Goal: Task Accomplishment & Management: Manage account settings

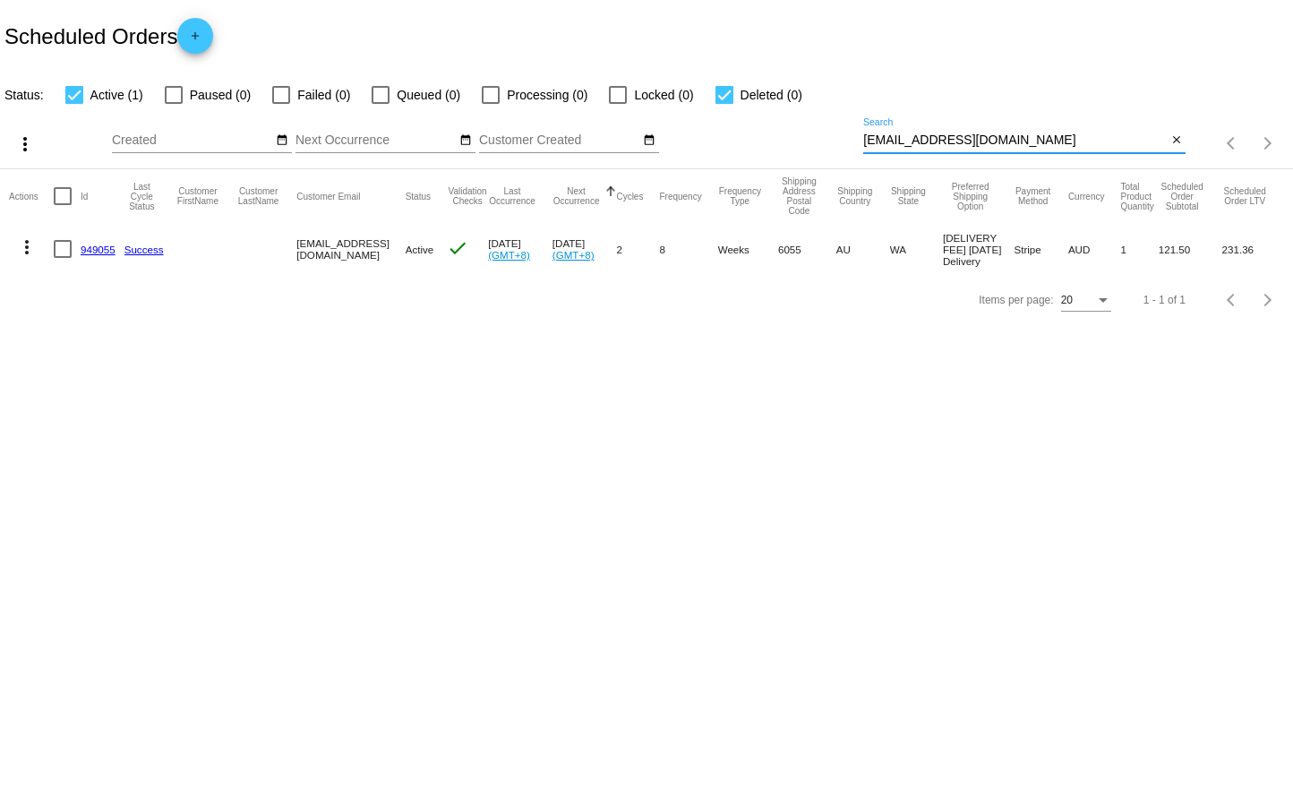
drag, startPoint x: 1034, startPoint y: 143, endPoint x: 722, endPoint y: 142, distance: 312.6
click at [725, 143] on div "more_vert Sep Jan Feb Mar [DATE]" at bounding box center [646, 138] width 1293 height 64
paste input "944693"
type input "944693"
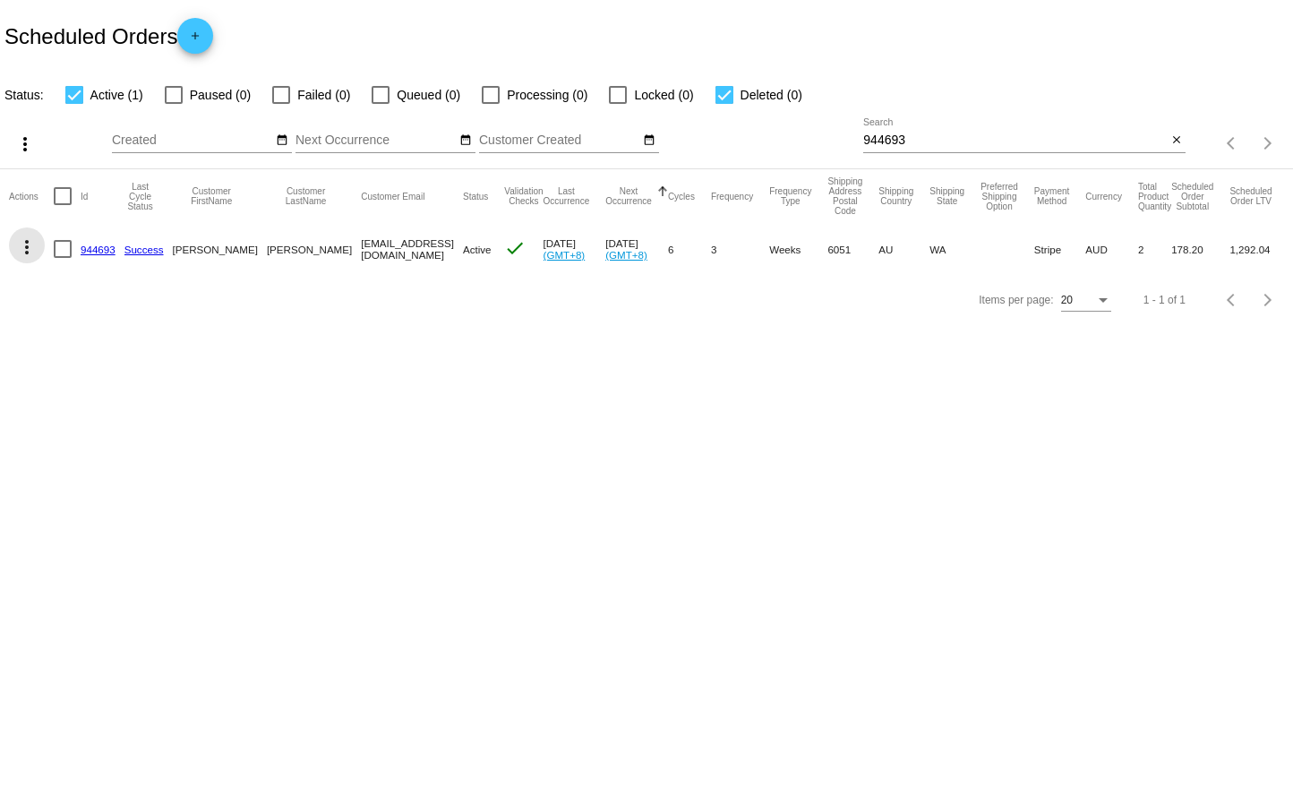
click at [29, 244] on mat-icon "more_vert" at bounding box center [26, 246] width 21 height 21
drag, startPoint x: 755, startPoint y: 440, endPoint x: 753, endPoint y: 14, distance: 425.4
click at [753, 328] on div at bounding box center [646, 394] width 1293 height 789
click at [103, 255] on mat-cell "944693" at bounding box center [103, 249] width 44 height 52
click at [99, 253] on link "944693" at bounding box center [98, 250] width 35 height 12
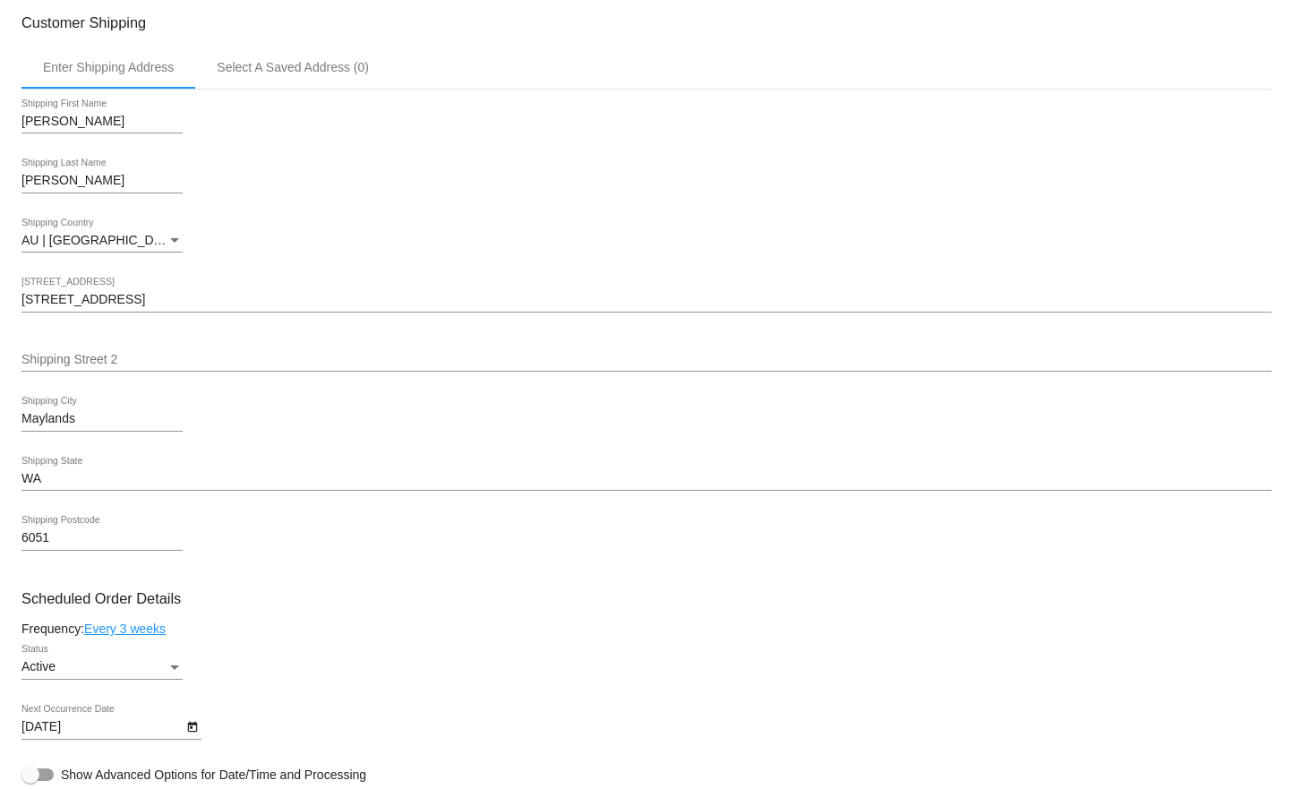
scroll to position [716, 0]
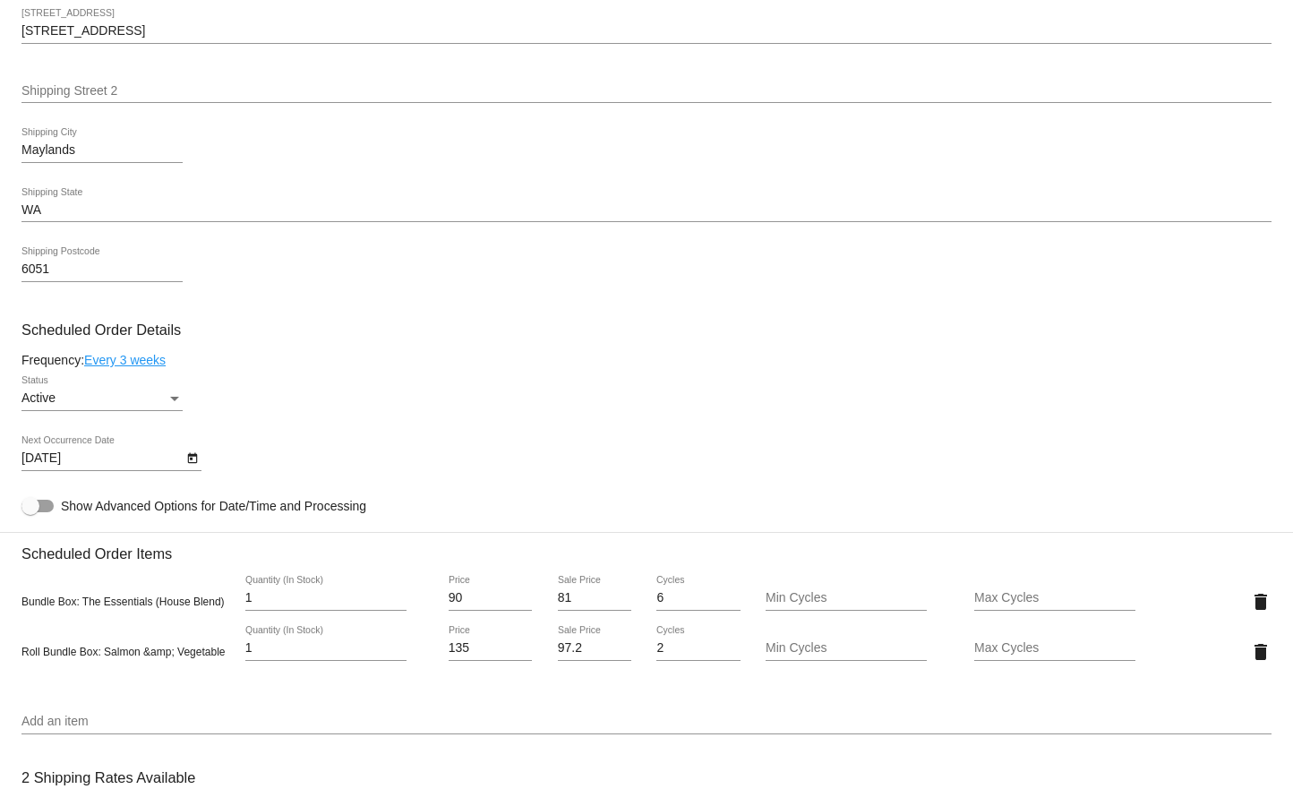
click at [141, 464] on body "arrow_back Scheduled Order #944693 Active more_vert Last Processing Cycle ID: 9…" at bounding box center [646, 394] width 1293 height 789
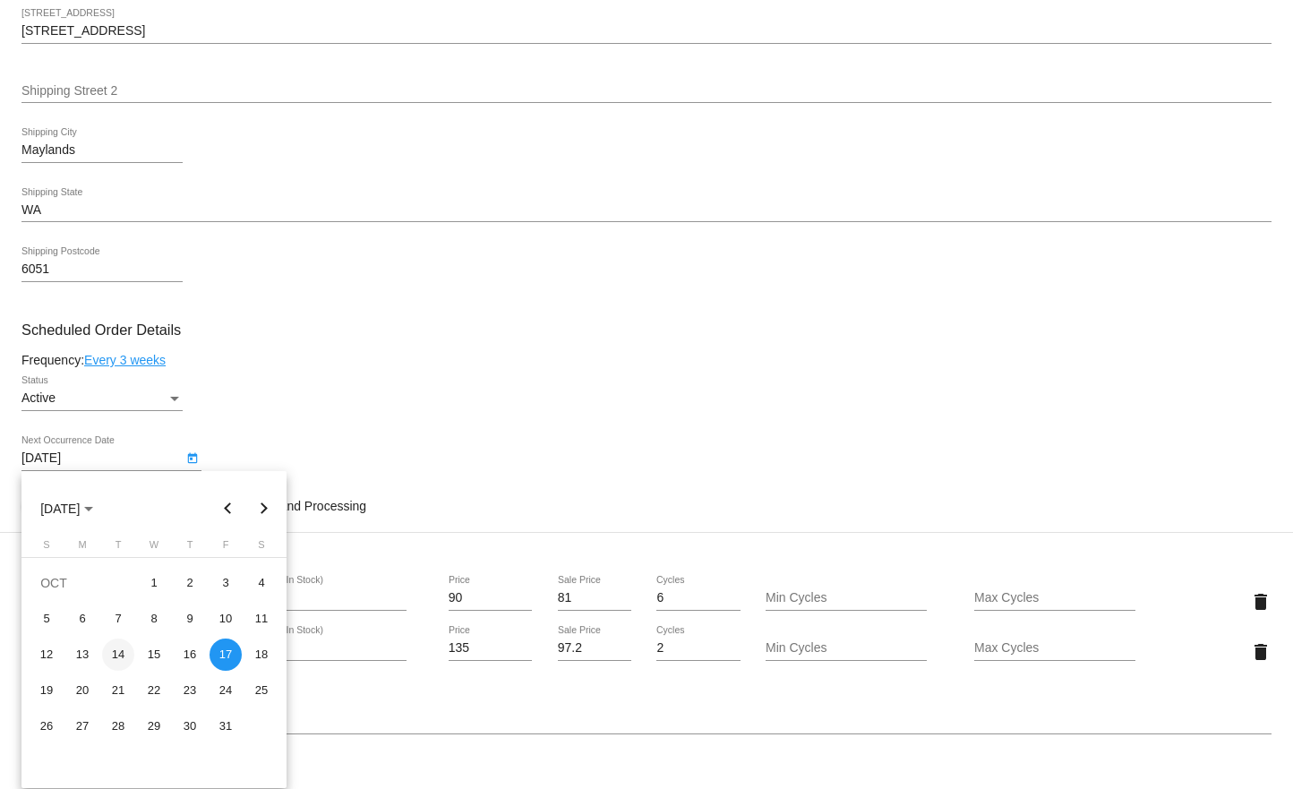
click at [114, 665] on div "14" at bounding box center [118, 655] width 32 height 32
type input "[DATE]"
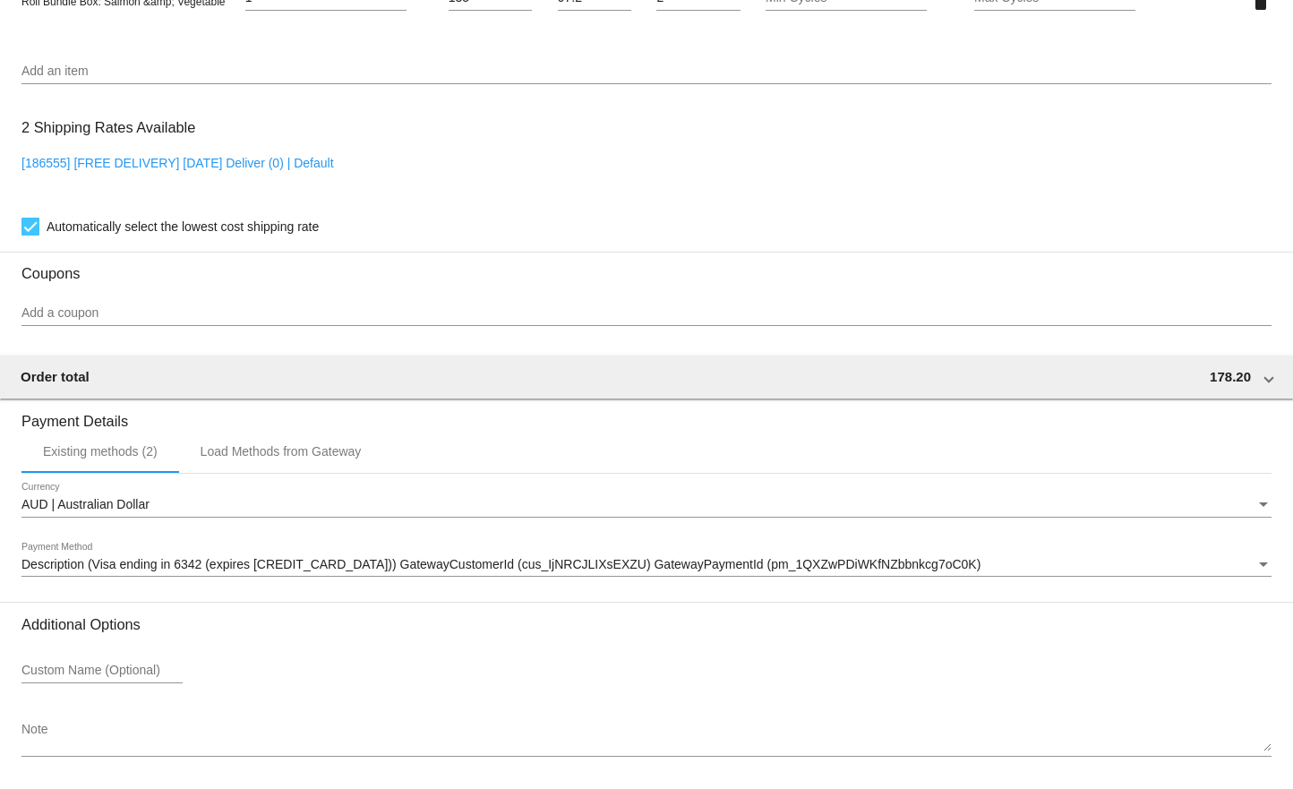
scroll to position [1432, 0]
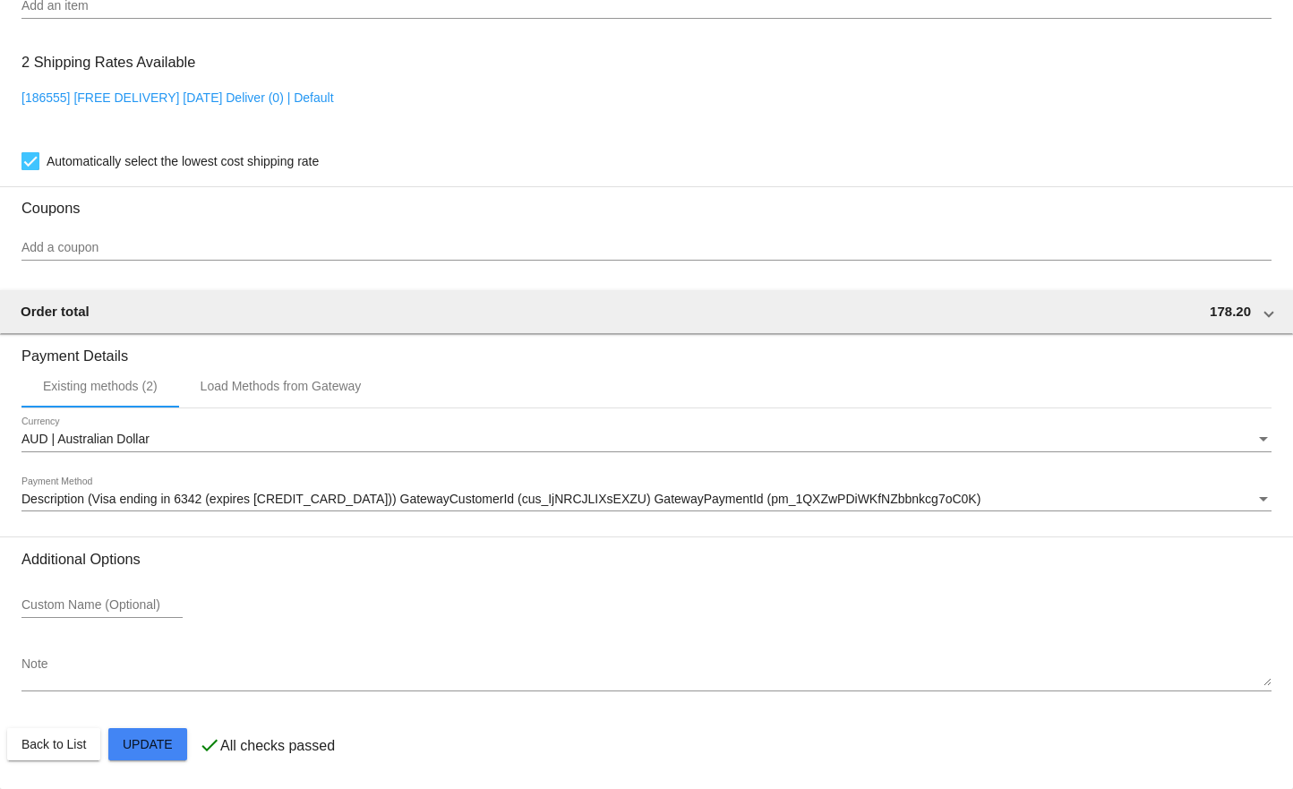
click at [102, 744] on mat-card-actions "Back to List Update" at bounding box center [646, 744] width 1279 height 47
